Goal: Task Accomplishment & Management: Use online tool/utility

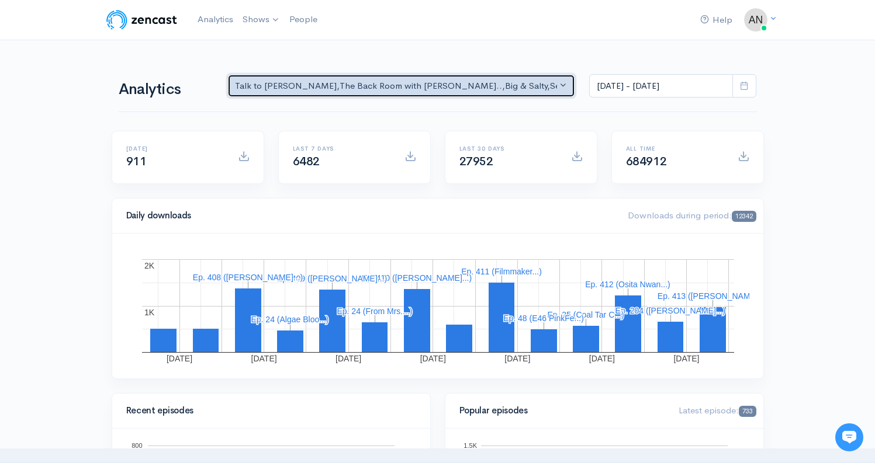
click at [473, 84] on div "Talk to [PERSON_NAME] , The Back Room with [PERSON_NAME].. , Big & Salty , Seri…" at bounding box center [396, 85] width 323 height 13
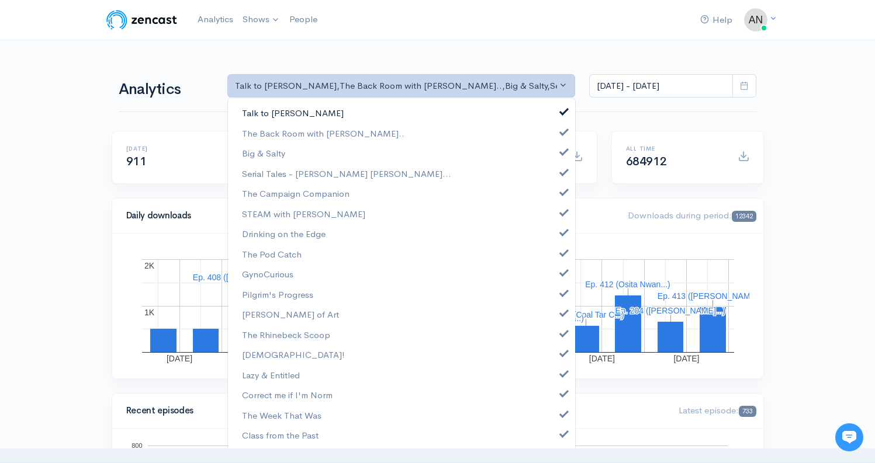
click at [562, 112] on span at bounding box center [564, 110] width 5 height 9
select select "10316"
click at [562, 154] on span at bounding box center [564, 150] width 5 height 9
click at [553, 178] on link "Serial Tales - [PERSON_NAME] [PERSON_NAME]..." at bounding box center [401, 174] width 347 height 20
click at [562, 192] on span at bounding box center [564, 190] width 5 height 9
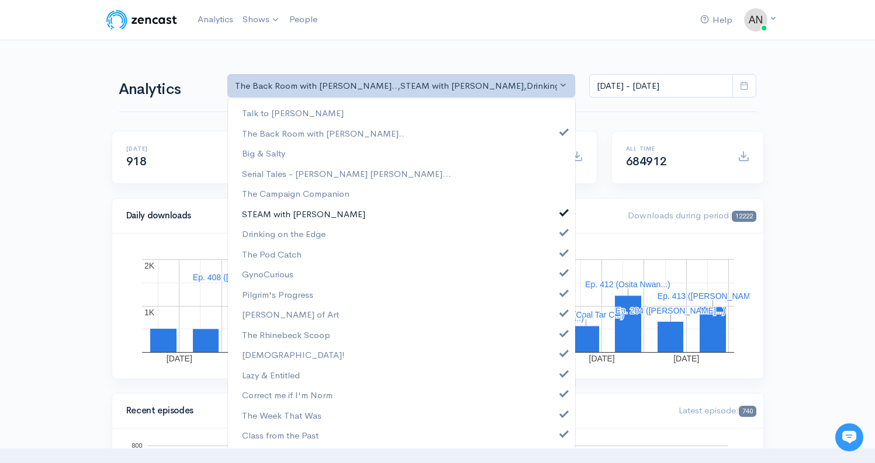
click at [562, 214] on span at bounding box center [564, 211] width 5 height 9
click at [562, 233] on span at bounding box center [564, 231] width 5 height 9
click at [562, 254] on span at bounding box center [564, 251] width 5 height 9
click at [556, 276] on link "GynoCurious" at bounding box center [401, 274] width 347 height 20
click at [562, 296] on span at bounding box center [564, 292] width 5 height 9
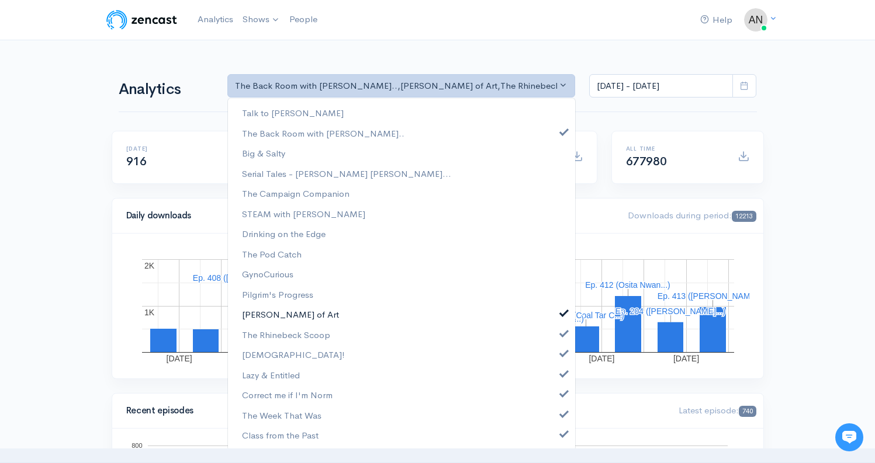
click at [556, 317] on link "[PERSON_NAME] of Art" at bounding box center [401, 314] width 347 height 20
click at [562, 334] on span at bounding box center [564, 332] width 5 height 9
click at [562, 351] on span at bounding box center [564, 352] width 5 height 9
click at [562, 376] on span at bounding box center [564, 372] width 5 height 9
click at [555, 400] on link "Correct me if I'm Norm" at bounding box center [401, 395] width 347 height 20
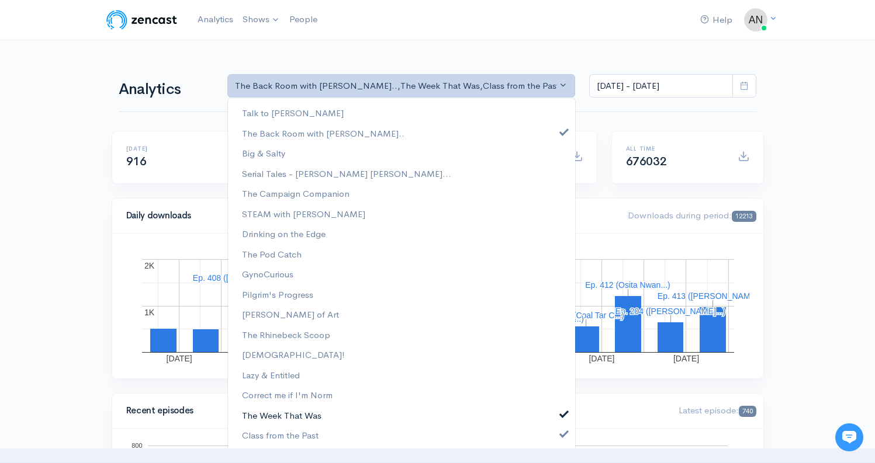
click at [555, 420] on link "The Week That Was" at bounding box center [401, 416] width 347 height 20
click at [562, 437] on span at bounding box center [564, 432] width 5 height 9
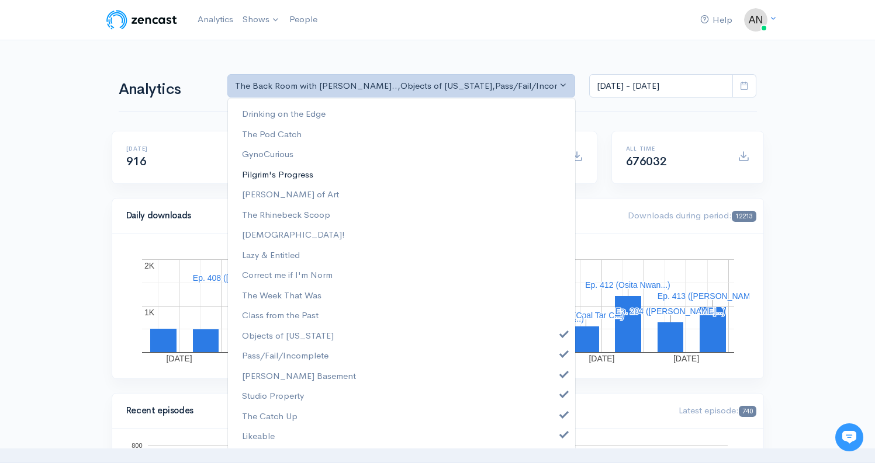
scroll to position [161, 0]
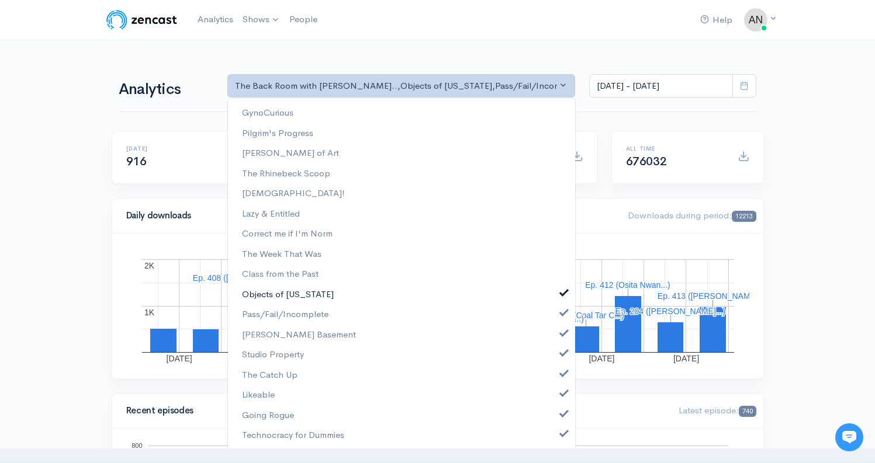
click at [559, 286] on link "Objects of [US_STATE]" at bounding box center [401, 295] width 347 height 20
click at [558, 314] on link "Pass/Fail/Incomplete" at bounding box center [401, 314] width 347 height 20
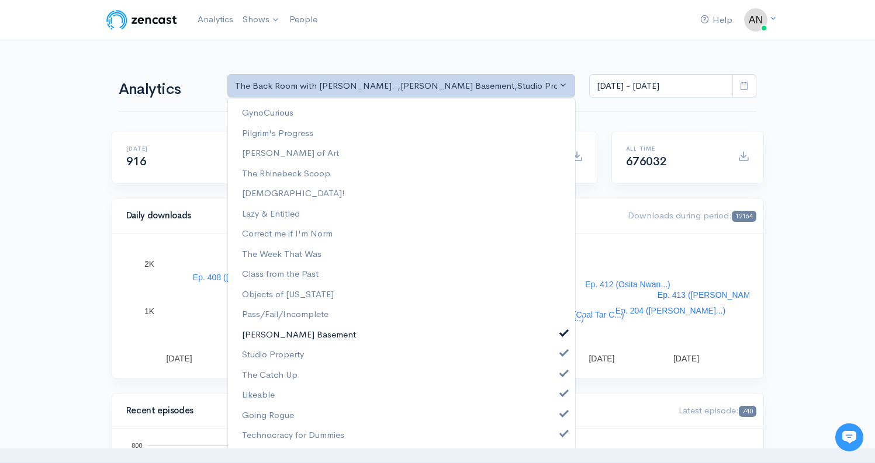
click at [562, 330] on span at bounding box center [564, 332] width 5 height 9
click at [556, 360] on link "Studio Property" at bounding box center [401, 355] width 347 height 20
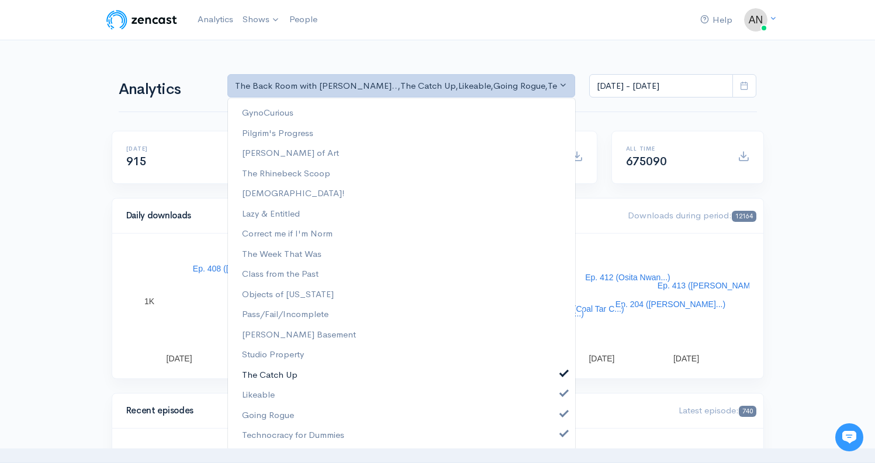
click at [562, 375] on span at bounding box center [564, 372] width 5 height 9
click at [553, 392] on link "Likeable" at bounding box center [401, 395] width 347 height 20
click at [562, 413] on span at bounding box center [564, 413] width 5 height 9
click at [562, 437] on span at bounding box center [564, 432] width 5 height 9
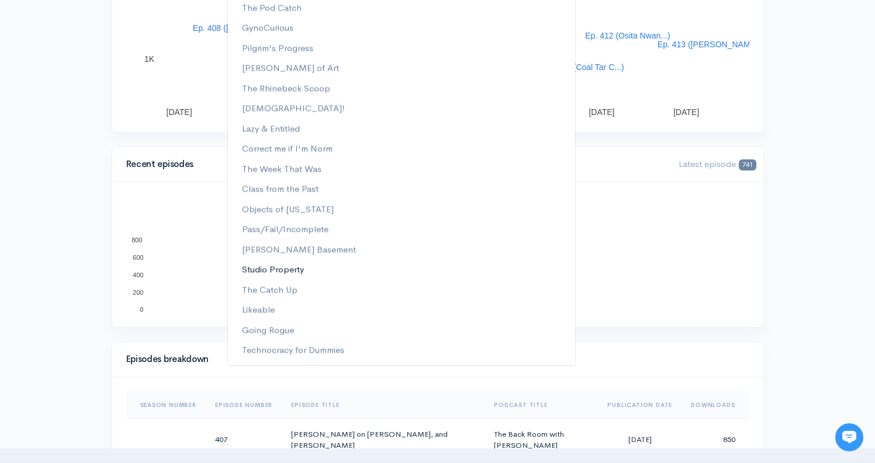
scroll to position [0, 0]
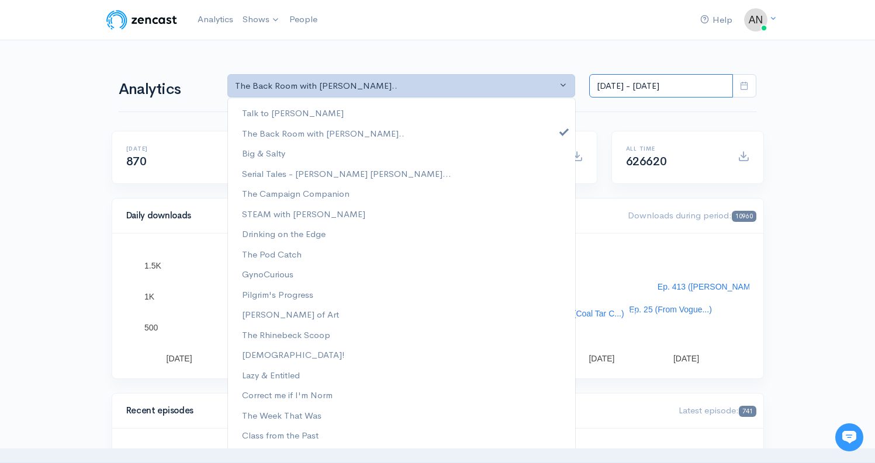
click at [664, 83] on input "[DATE] - [DATE]" at bounding box center [661, 86] width 144 height 24
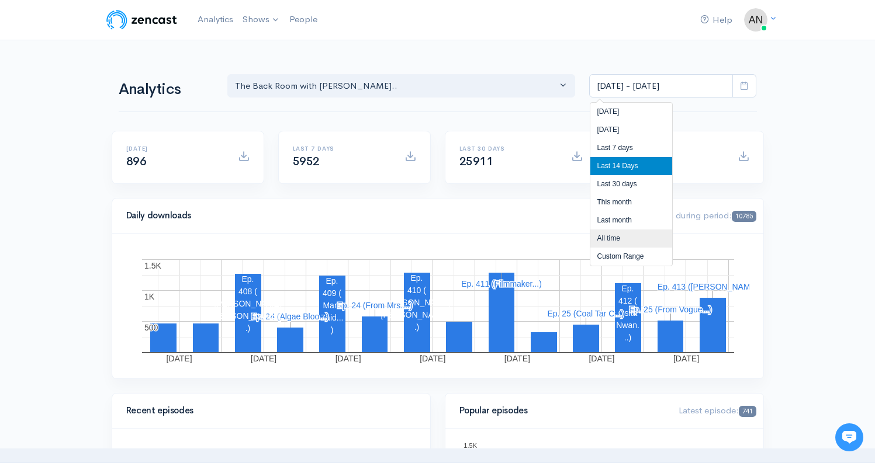
click at [610, 237] on li "All time" at bounding box center [631, 239] width 82 height 18
type input "[DATE] - [DATE]"
